Goal: Communication & Community: Connect with others

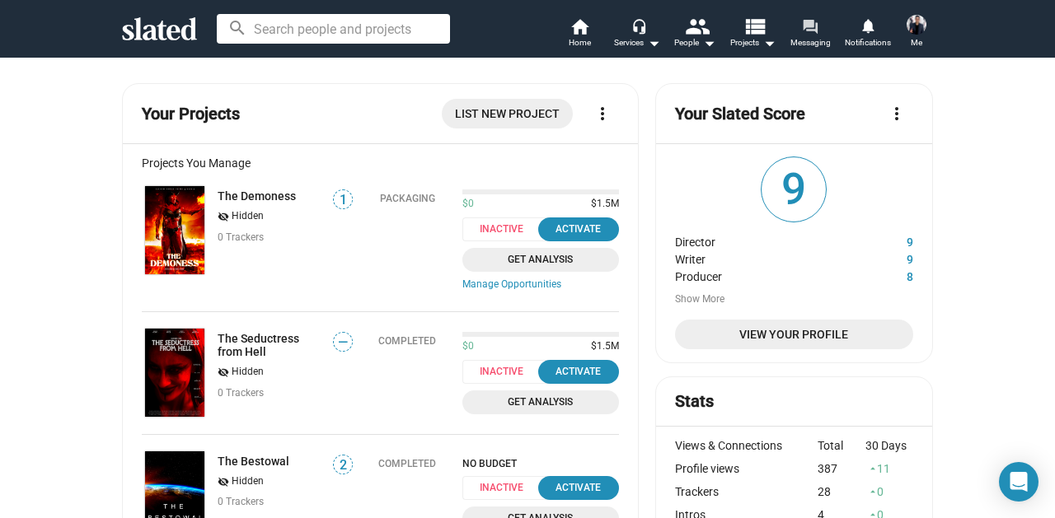
click at [791, 29] on link "forum Messaging" at bounding box center [810, 34] width 58 height 36
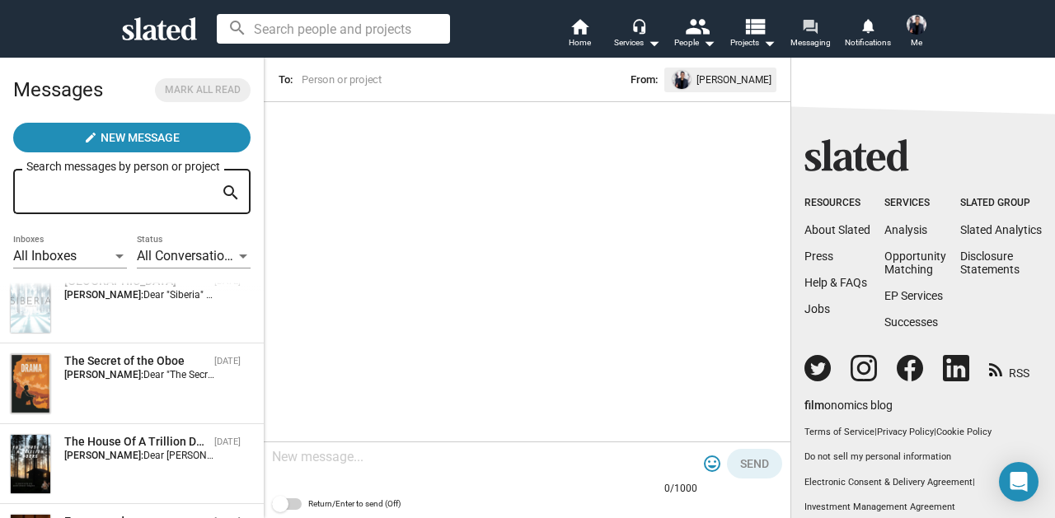
scroll to position [364, 0]
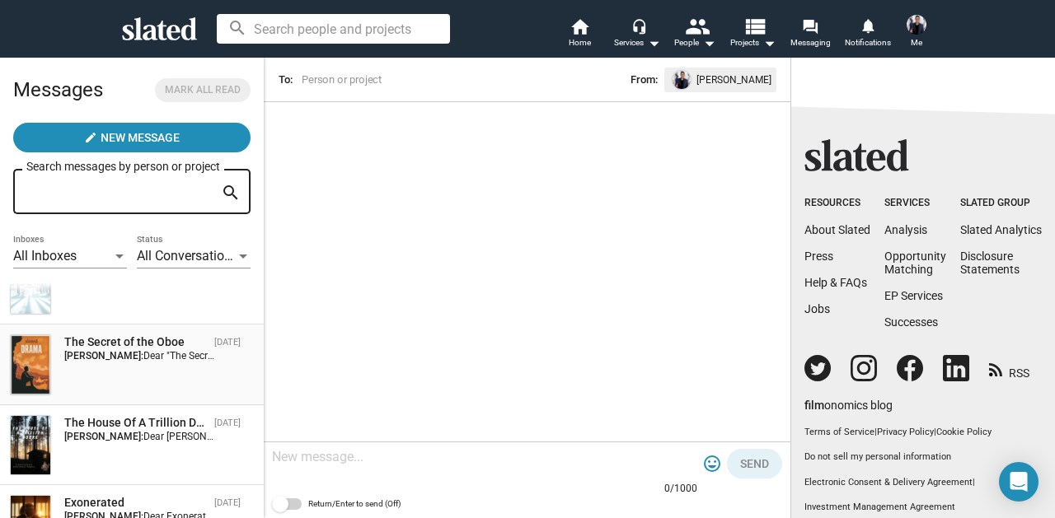
click at [197, 361] on span "Dear "The Secret of the Oboe" team, I'm the founder of Sacred Ember Films and a…" at bounding box center [804, 356] width 1323 height 12
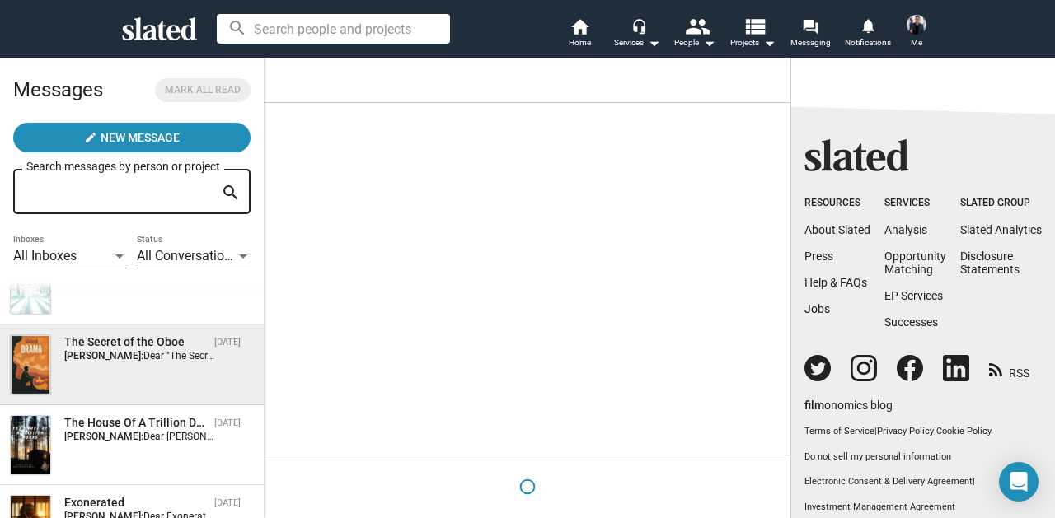
scroll to position [500, 0]
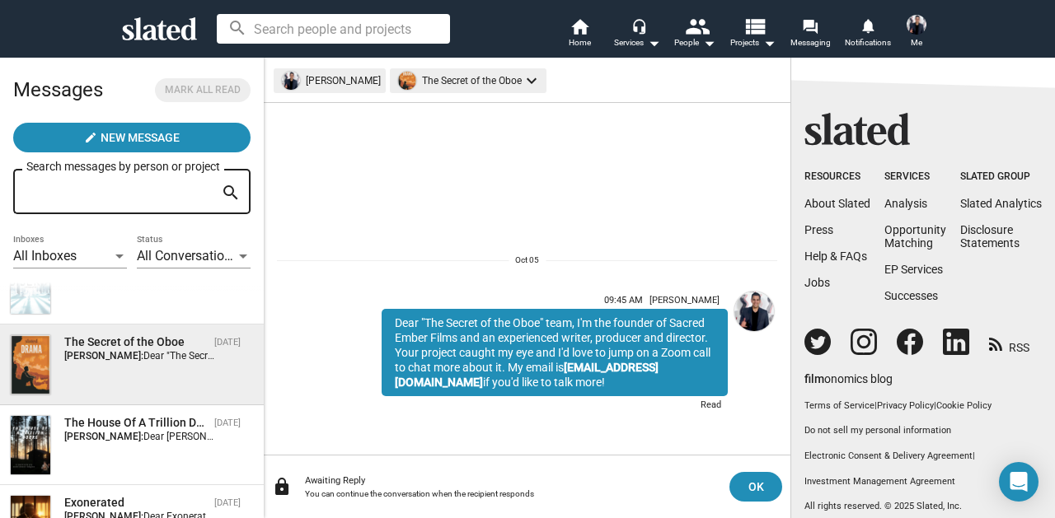
click at [476, 81] on mat-chip "The Secret of the Oboe keyboard_arrow_down" at bounding box center [468, 80] width 157 height 25
click at [1048, 220] on div at bounding box center [527, 259] width 1055 height 518
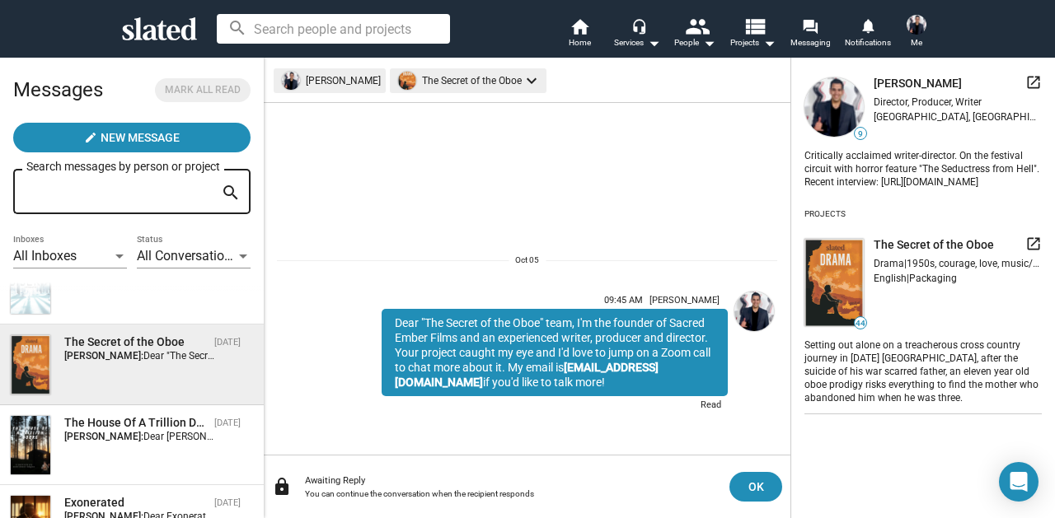
click at [1025, 252] on mat-icon "launch" at bounding box center [1033, 244] width 16 height 16
